Goal: Go to known website: Access a specific website the user already knows

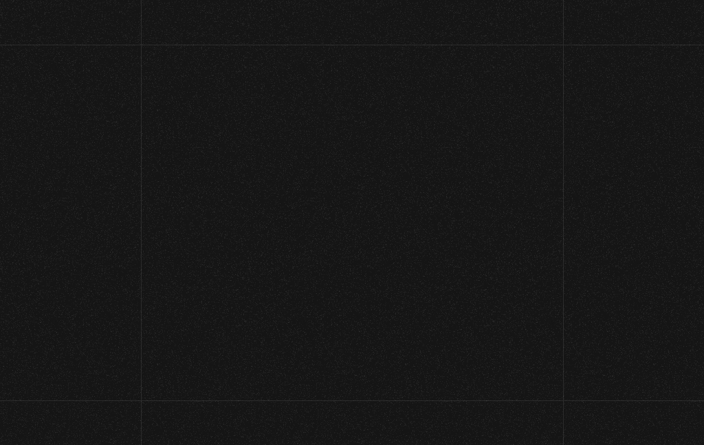
scroll to position [82, 0]
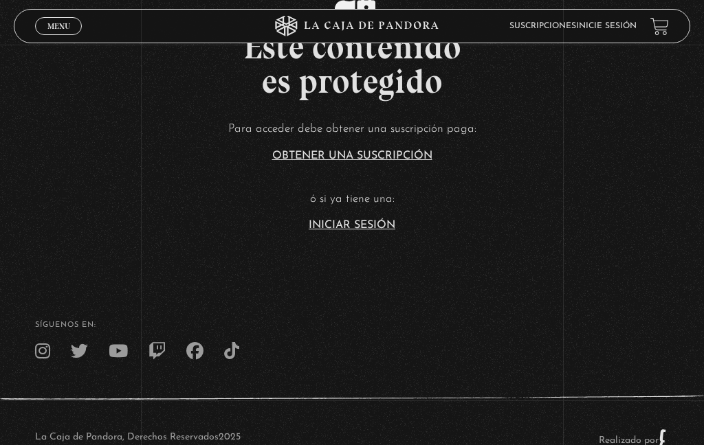
click at [372, 231] on link "Iniciar Sesión" at bounding box center [352, 225] width 87 height 11
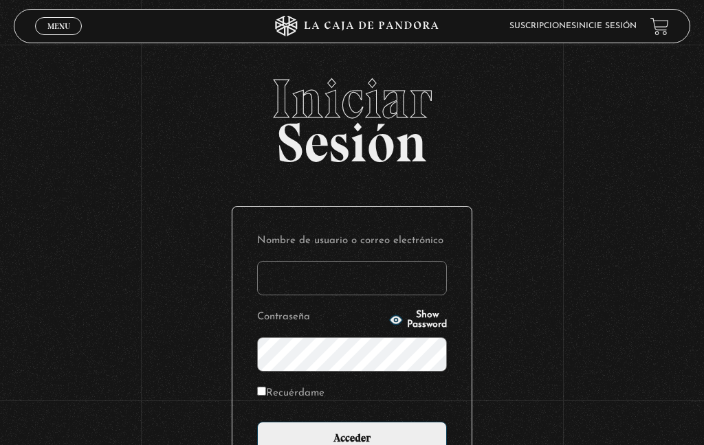
type input "marco.quiros@cruzroja.or.cr"
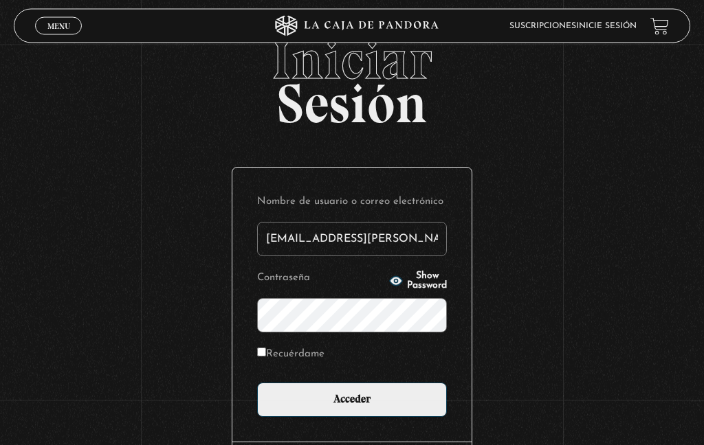
click at [405, 410] on input "Acceder" at bounding box center [352, 401] width 190 height 34
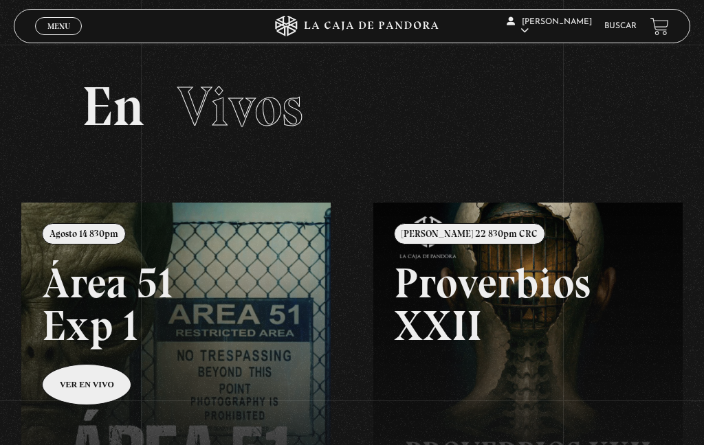
click at [100, 395] on link at bounding box center [373, 425] width 704 height 445
